Goal: Information Seeking & Learning: Learn about a topic

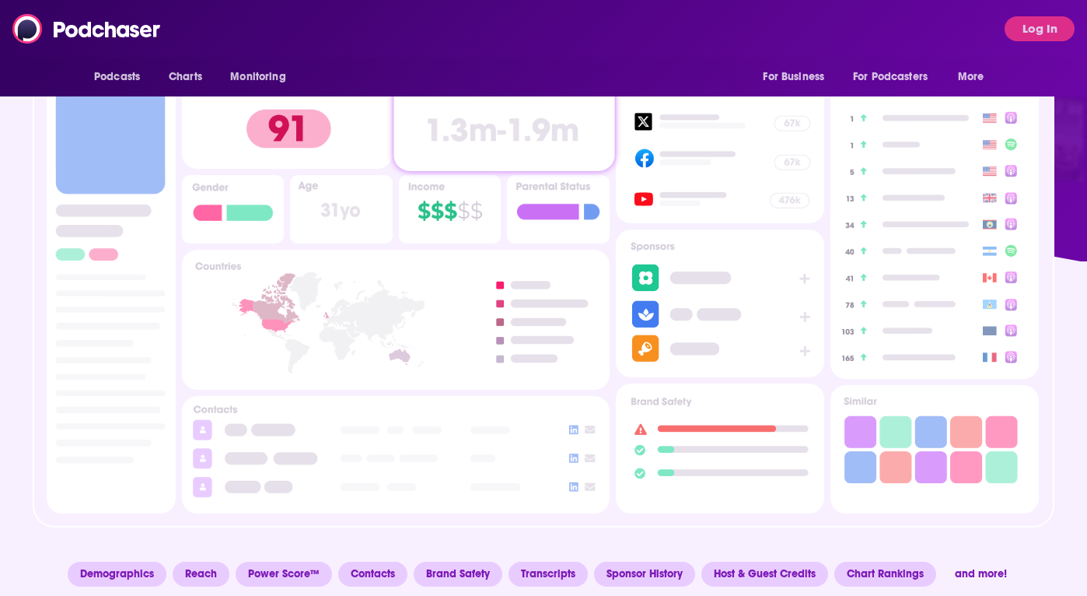
scroll to position [100, 0]
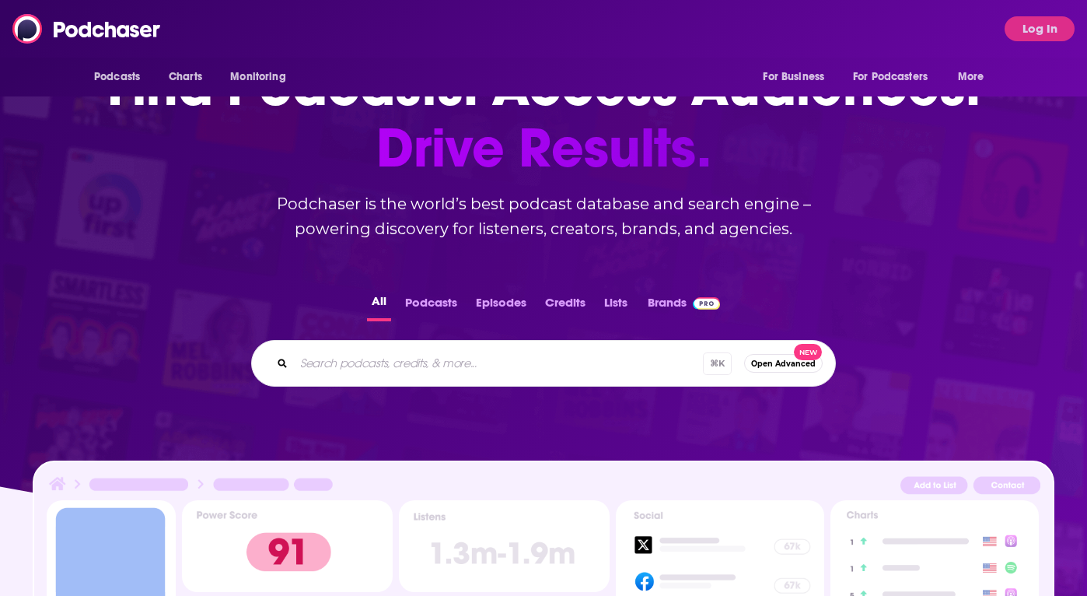
click at [408, 340] on div "⌘ K Open Advanced New" at bounding box center [543, 363] width 585 height 47
click at [408, 362] on input "Search podcasts, credits, & more..." at bounding box center [498, 363] width 409 height 25
type input "drug discovery world"
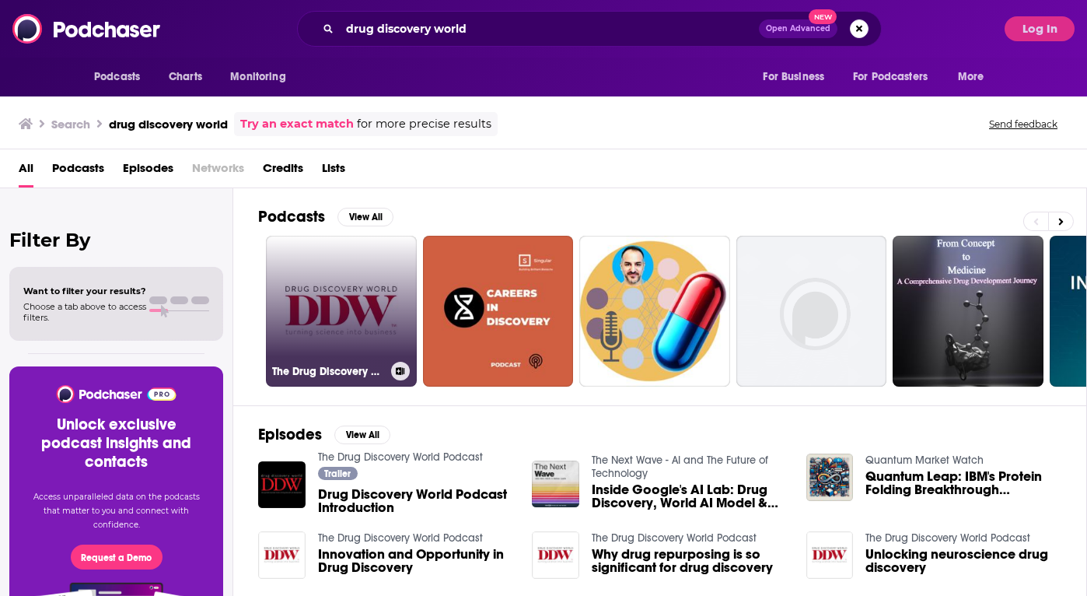
click at [380, 303] on link "The Drug Discovery World Podcast" at bounding box center [341, 311] width 151 height 151
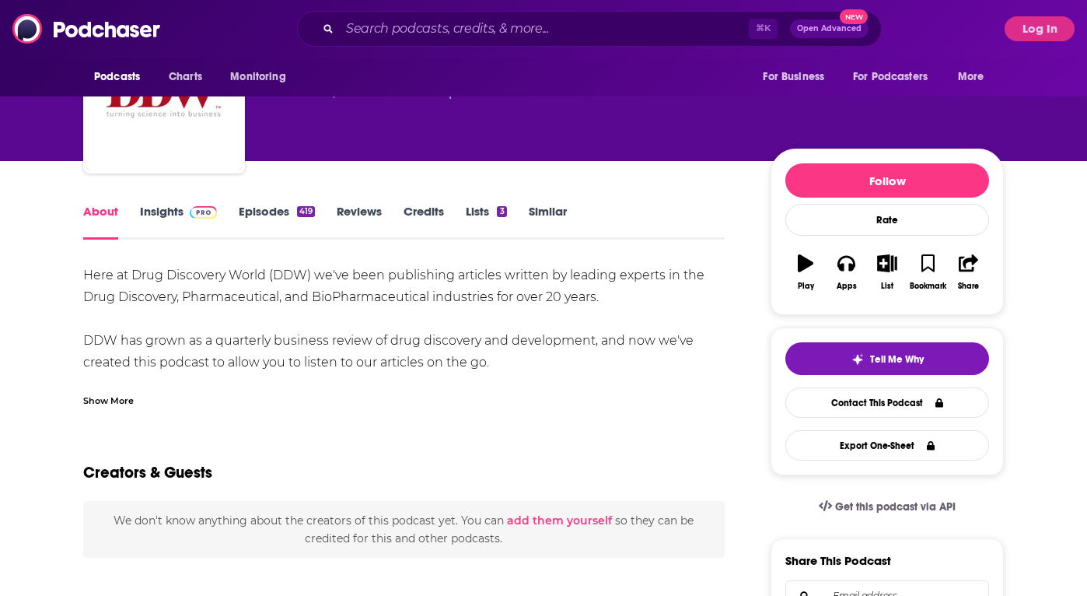
scroll to position [124, 0]
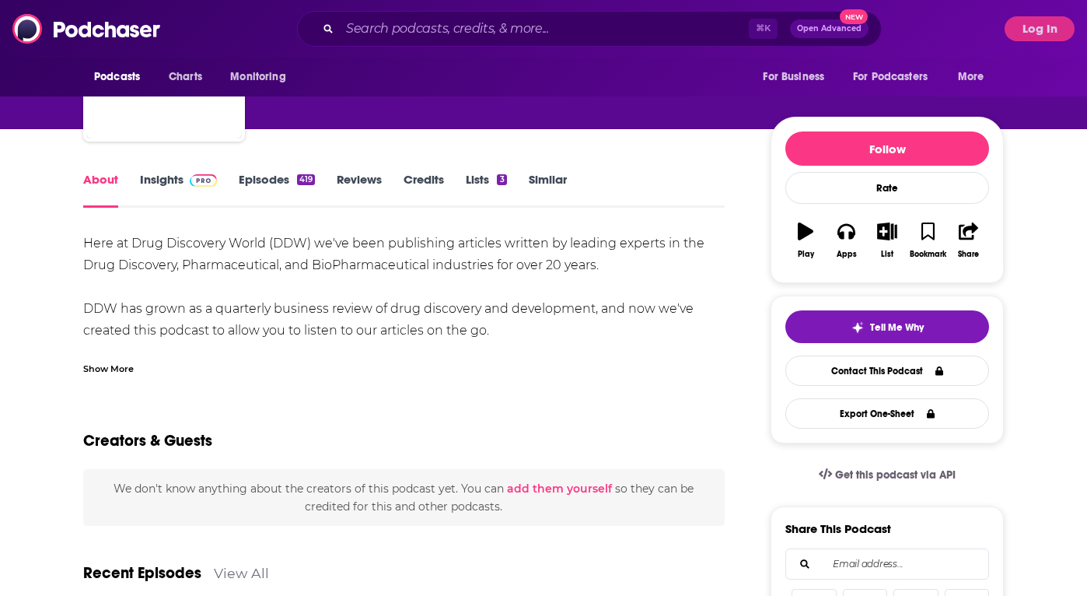
click at [169, 180] on link "Insights" at bounding box center [178, 190] width 77 height 36
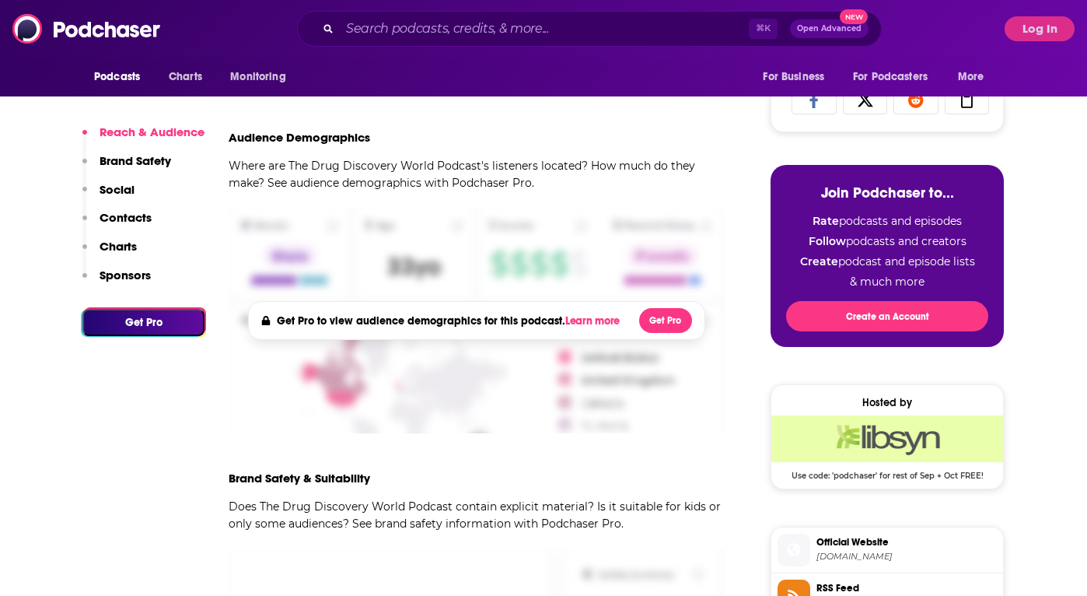
scroll to position [627, 0]
